Goal: Task Accomplishment & Management: Use online tool/utility

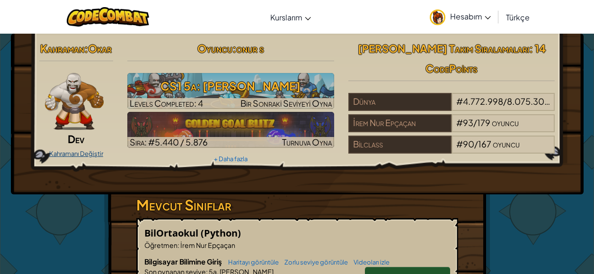
click at [75, 152] on link "Kahramanı Değiştir" at bounding box center [76, 154] width 54 height 8
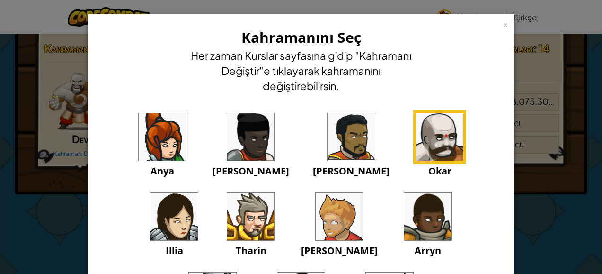
click at [139, 125] on img at bounding box center [162, 136] width 47 height 47
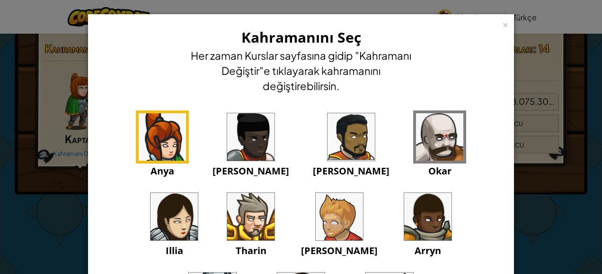
click at [139, 130] on img at bounding box center [162, 136] width 47 height 47
click at [504, 30] on div "× Kahramanını Seç Her zaman Kurslar sayfasına gidip "Kahramanı Değiştir"e tıkla…" at bounding box center [300, 59] width 415 height 81
click at [502, 21] on div "×" at bounding box center [505, 23] width 7 height 10
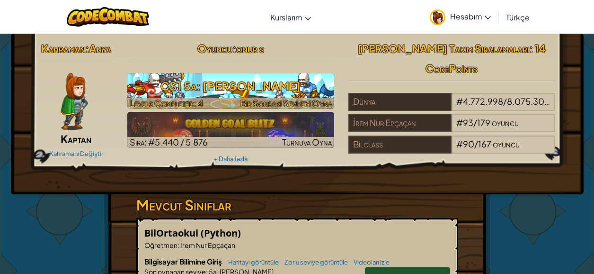
click at [219, 93] on h3 "CS1 5a: [PERSON_NAME]" at bounding box center [230, 85] width 207 height 21
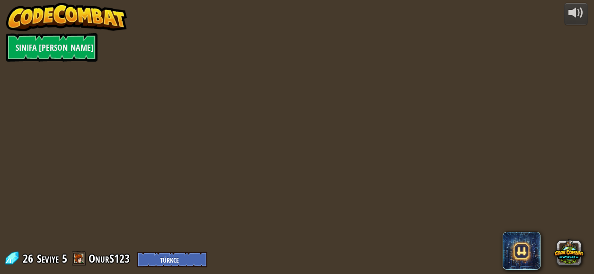
select select "tr"
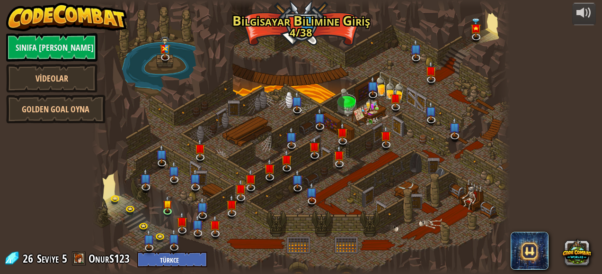
select select "tr"
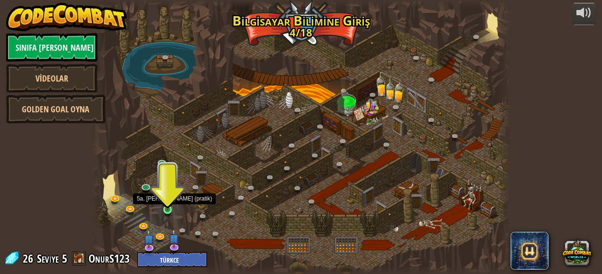
click at [163, 205] on img at bounding box center [167, 199] width 9 height 22
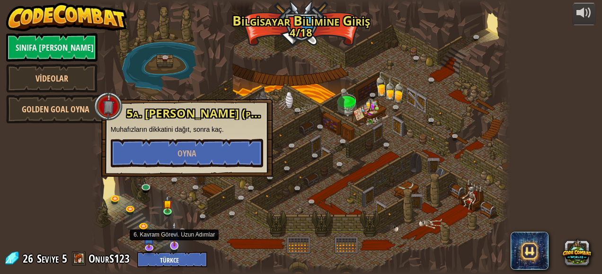
click at [175, 240] on img at bounding box center [174, 233] width 11 height 25
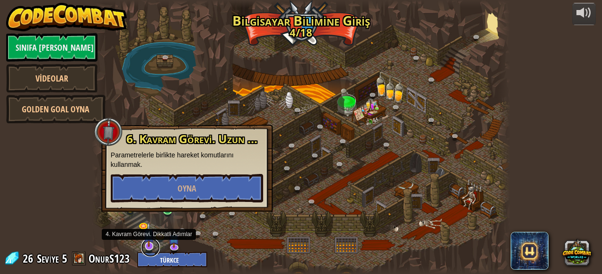
click at [151, 251] on link at bounding box center [150, 247] width 19 height 19
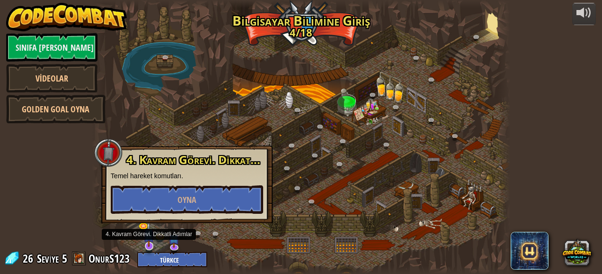
click at [147, 242] on img at bounding box center [148, 233] width 11 height 25
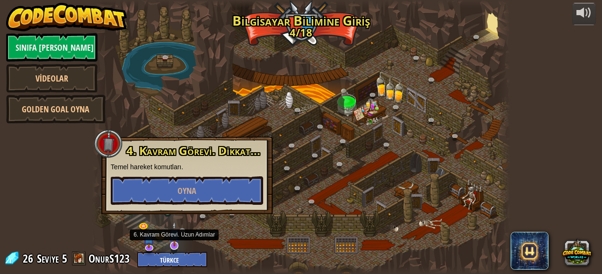
click at [174, 240] on img at bounding box center [174, 233] width 11 height 25
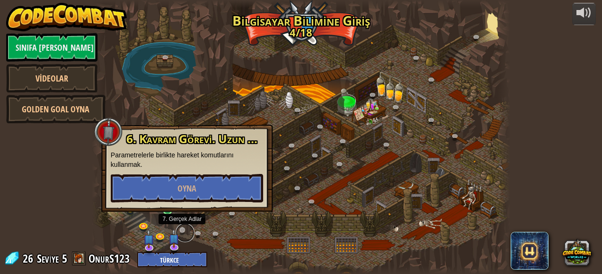
click at [190, 234] on link at bounding box center [185, 232] width 19 height 19
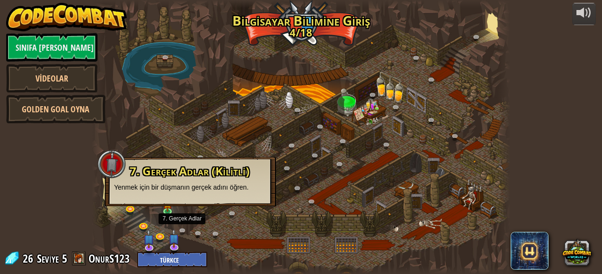
drag, startPoint x: 187, startPoint y: 224, endPoint x: 183, endPoint y: 222, distance: 5.1
click at [186, 224] on div at bounding box center [301, 137] width 418 height 274
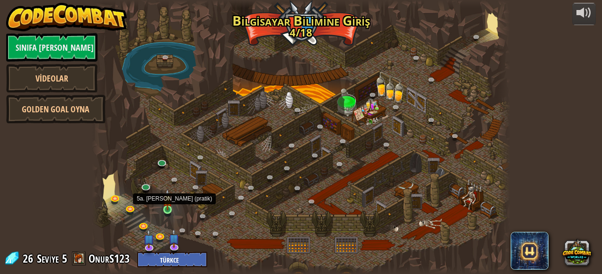
click at [170, 206] on img at bounding box center [167, 199] width 9 height 22
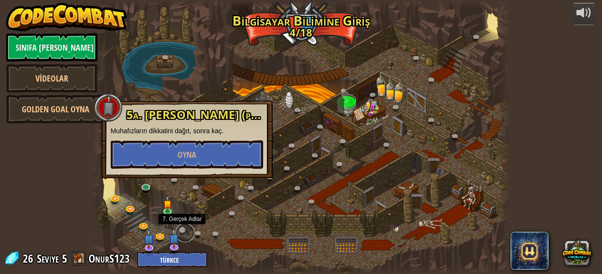
click at [185, 225] on link at bounding box center [185, 232] width 19 height 19
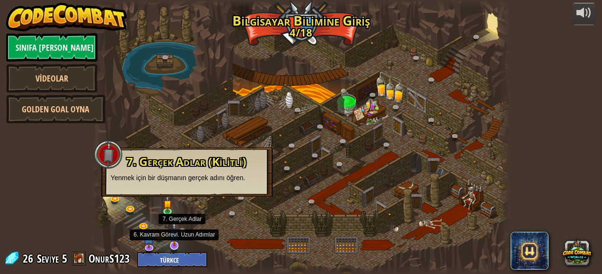
click at [177, 241] on img at bounding box center [174, 233] width 11 height 25
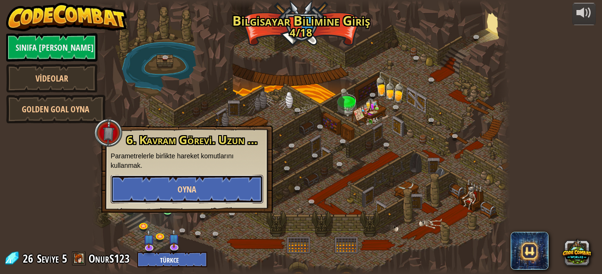
click at [199, 189] on button "Oyna" at bounding box center [187, 189] width 152 height 28
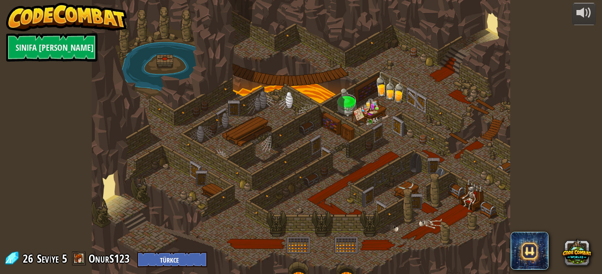
select select "tr"
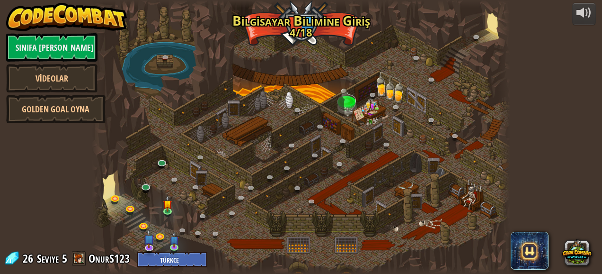
select select "tr"
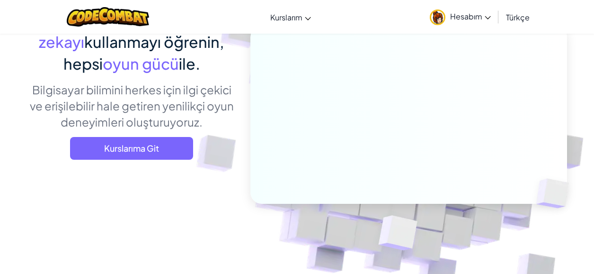
scroll to position [110, 0]
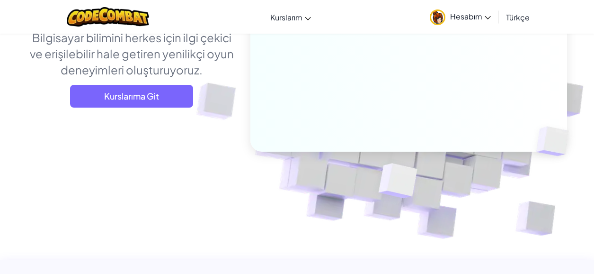
scroll to position [158, 0]
